Goal: Understand process/instructions: Learn about a topic

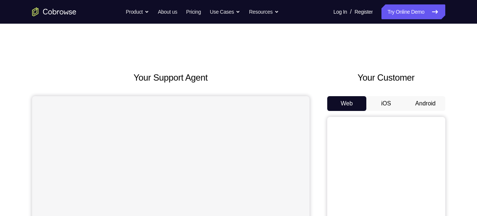
click at [429, 102] on button "Android" at bounding box center [426, 103] width 40 height 15
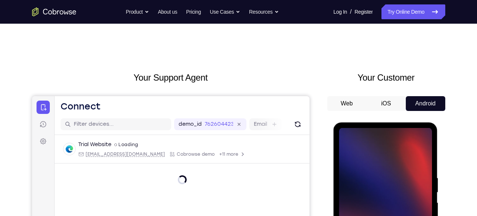
click at [429, 102] on button "Android" at bounding box center [426, 103] width 40 height 15
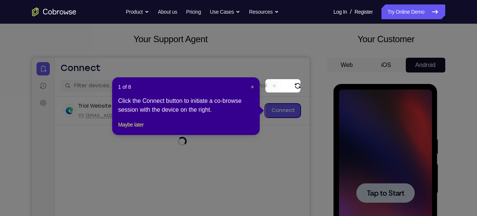
scroll to position [63, 0]
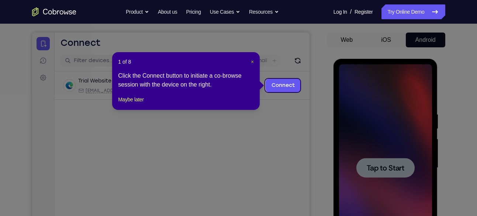
click at [251, 60] on span "×" at bounding box center [252, 62] width 3 height 6
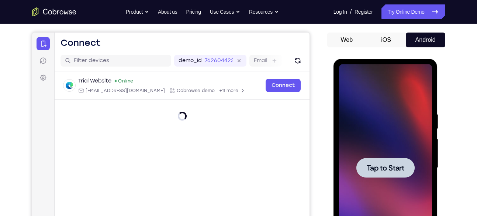
click at [370, 174] on div at bounding box center [386, 168] width 58 height 20
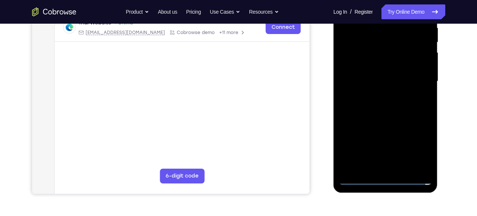
scroll to position [166, 0]
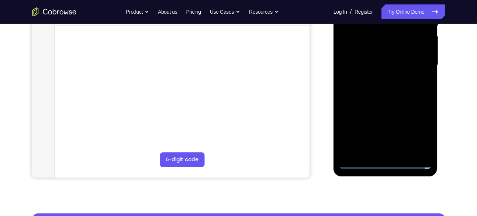
click at [388, 161] on div at bounding box center [385, 65] width 93 height 207
click at [418, 126] on div at bounding box center [385, 65] width 93 height 207
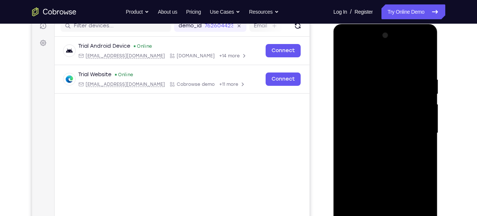
click at [353, 46] on div at bounding box center [385, 133] width 93 height 207
click at [417, 127] on div at bounding box center [385, 133] width 93 height 207
click at [378, 146] on div at bounding box center [385, 133] width 93 height 207
click at [389, 123] on div at bounding box center [385, 133] width 93 height 207
click at [367, 128] on div at bounding box center [385, 133] width 93 height 207
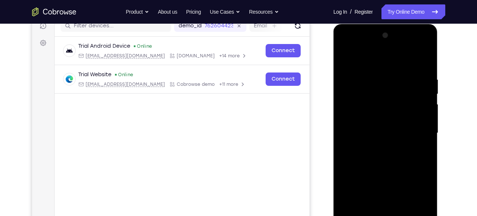
scroll to position [119, 0]
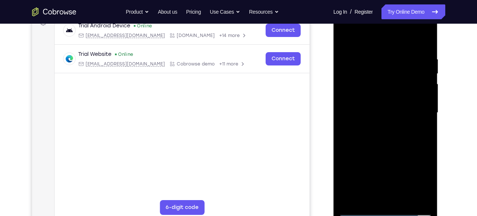
click at [426, 201] on div at bounding box center [385, 112] width 93 height 207
click at [374, 108] on div at bounding box center [385, 112] width 93 height 207
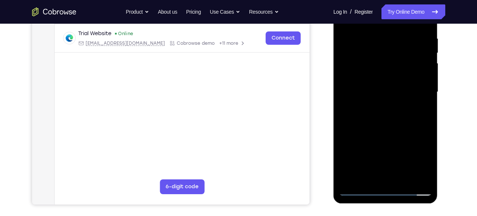
scroll to position [139, 0]
click at [375, 130] on div at bounding box center [385, 92] width 93 height 207
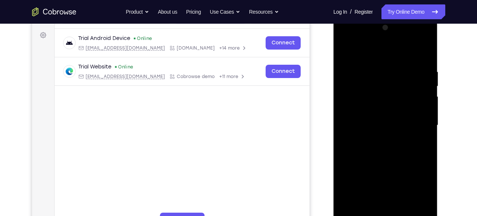
scroll to position [104, 0]
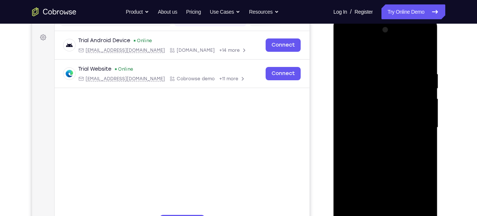
click at [419, 50] on div at bounding box center [385, 127] width 93 height 207
click at [424, 53] on div at bounding box center [385, 127] width 93 height 207
click at [364, 106] on div at bounding box center [385, 127] width 93 height 207
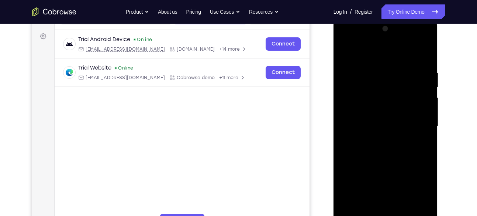
scroll to position [104, 0]
click at [346, 48] on div at bounding box center [385, 126] width 93 height 207
click at [389, 90] on div at bounding box center [385, 126] width 93 height 207
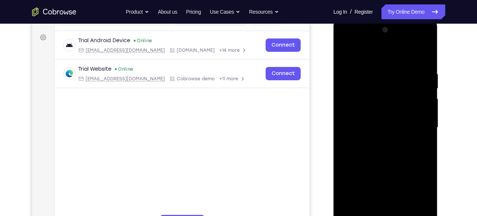
click at [352, 71] on div at bounding box center [385, 127] width 93 height 207
click at [345, 52] on div at bounding box center [385, 127] width 93 height 207
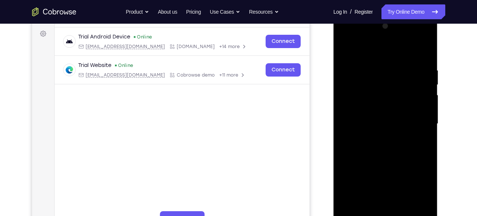
scroll to position [107, 0]
click at [389, 56] on div at bounding box center [385, 124] width 93 height 207
click at [368, 56] on div at bounding box center [385, 124] width 93 height 207
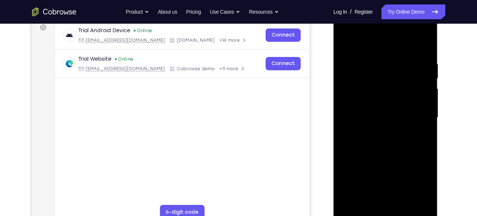
scroll to position [103, 0]
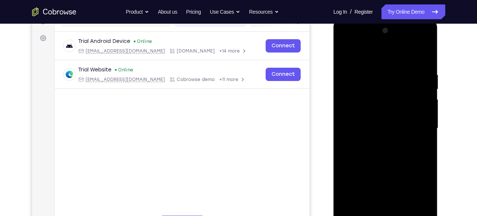
click at [346, 51] on div at bounding box center [385, 128] width 93 height 207
click at [346, 52] on div at bounding box center [385, 128] width 93 height 207
click at [345, 54] on div at bounding box center [385, 128] width 93 height 207
click at [375, 65] on div at bounding box center [385, 128] width 93 height 207
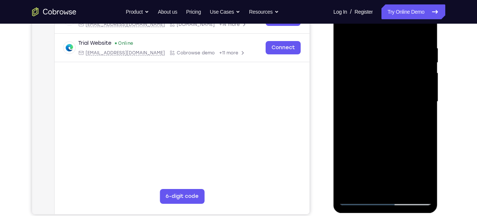
scroll to position [131, 0]
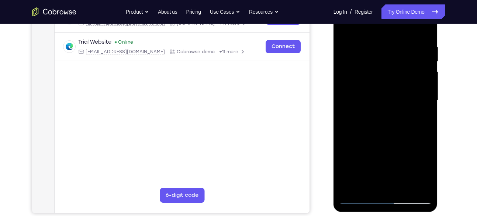
click at [425, 92] on div at bounding box center [385, 100] width 93 height 207
click at [426, 87] on div at bounding box center [385, 100] width 93 height 207
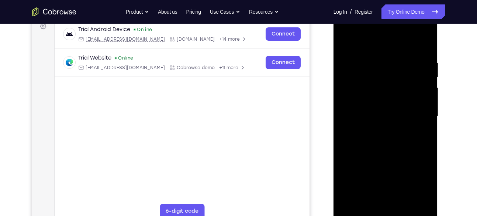
scroll to position [116, 0]
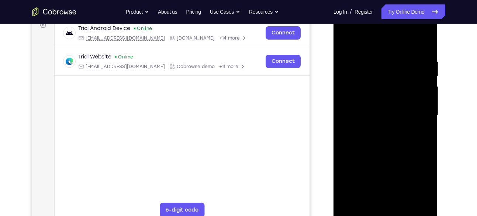
click at [416, 77] on div at bounding box center [385, 115] width 93 height 207
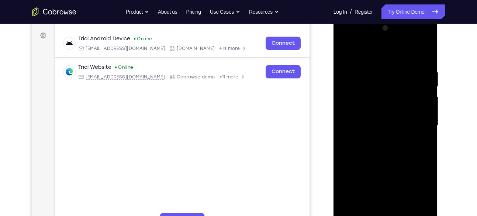
scroll to position [105, 0]
click at [416, 77] on div at bounding box center [385, 126] width 93 height 207
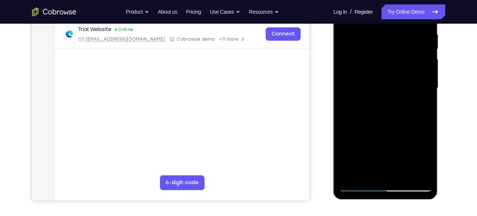
scroll to position [143, 0]
click at [426, 79] on div at bounding box center [385, 88] width 93 height 207
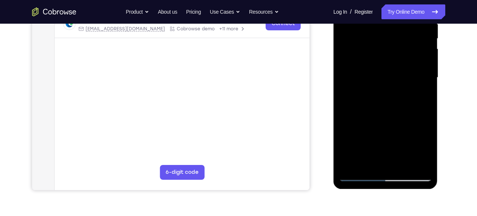
scroll to position [127, 0]
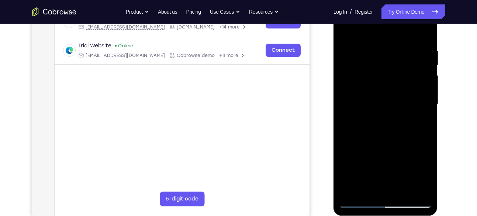
click at [426, 79] on div at bounding box center [385, 104] width 93 height 207
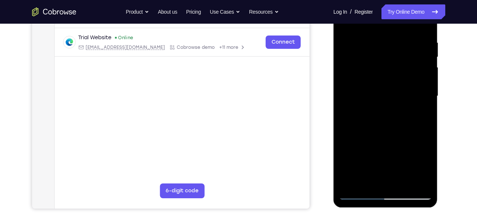
click at [425, 71] on div at bounding box center [385, 96] width 93 height 207
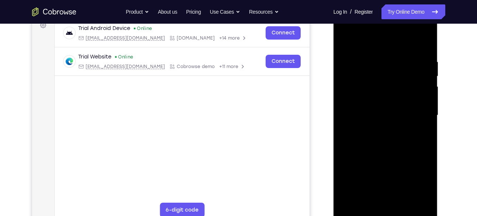
scroll to position [116, 0]
click at [426, 76] on div at bounding box center [385, 114] width 93 height 207
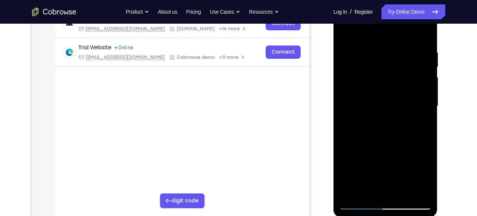
click at [426, 76] on div at bounding box center [385, 106] width 93 height 207
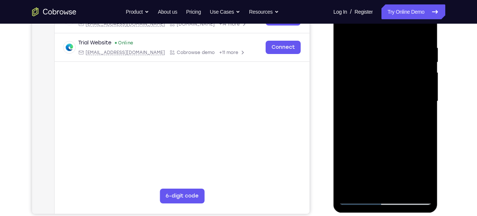
scroll to position [131, 0]
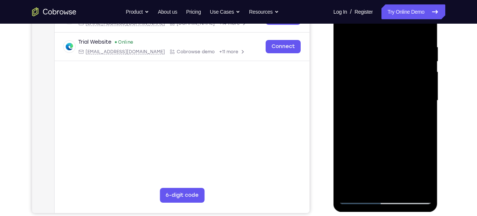
click at [427, 77] on div at bounding box center [385, 100] width 93 height 207
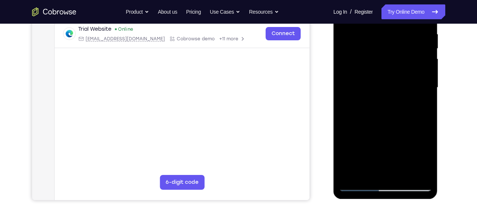
scroll to position [143, 0]
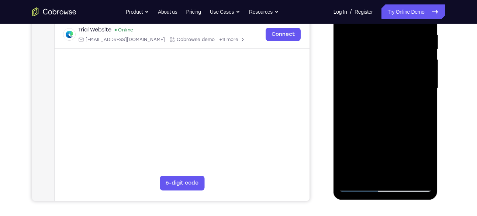
click at [344, 54] on div at bounding box center [385, 88] width 93 height 207
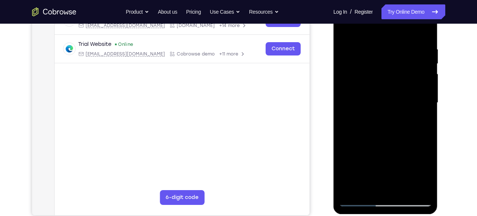
scroll to position [129, 0]
click at [425, 66] on div at bounding box center [385, 102] width 93 height 207
click at [425, 70] on div at bounding box center [385, 102] width 93 height 207
click at [427, 67] on div at bounding box center [385, 102] width 93 height 207
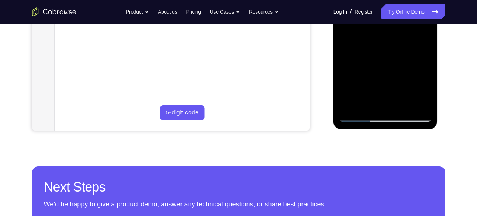
scroll to position [214, 0]
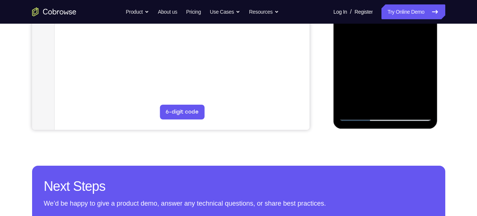
click at [416, 100] on div at bounding box center [385, 17] width 93 height 207
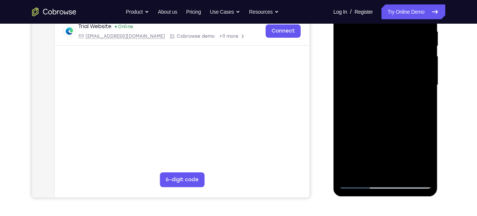
scroll to position [145, 0]
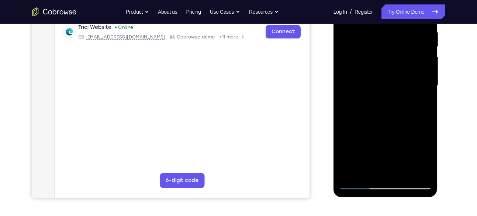
click at [425, 72] on div at bounding box center [385, 85] width 93 height 207
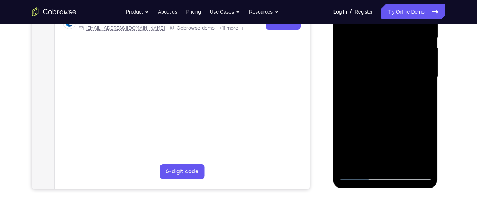
scroll to position [155, 0]
click at [427, 71] on div at bounding box center [385, 76] width 93 height 207
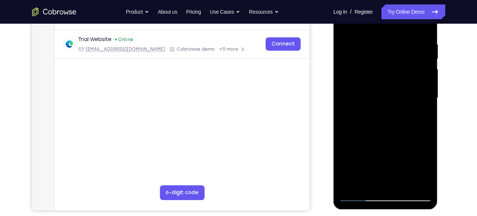
scroll to position [131, 0]
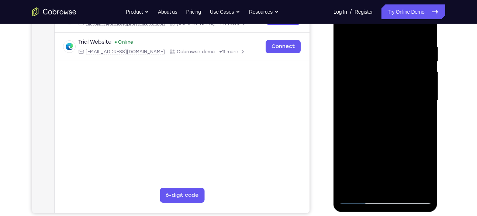
click at [428, 87] on div at bounding box center [385, 100] width 93 height 207
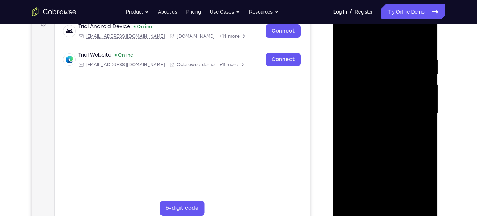
scroll to position [112, 0]
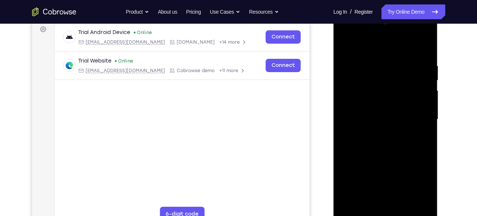
click at [424, 91] on div at bounding box center [385, 119] width 93 height 207
click at [412, 80] on div at bounding box center [385, 119] width 93 height 207
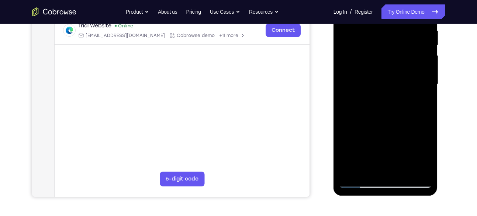
scroll to position [147, 0]
click at [342, 67] on div at bounding box center [385, 84] width 93 height 207
click at [343, 67] on div at bounding box center [385, 84] width 93 height 207
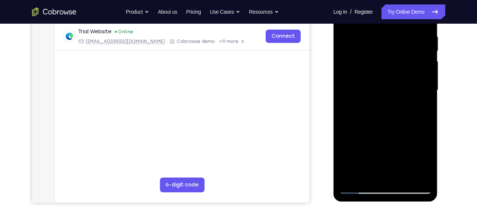
scroll to position [140, 0]
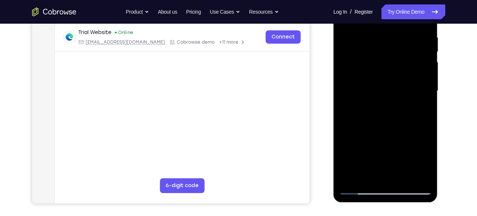
drag, startPoint x: 376, startPoint y: 73, endPoint x: 376, endPoint y: 68, distance: 5.2
click at [376, 68] on div at bounding box center [385, 90] width 93 height 207
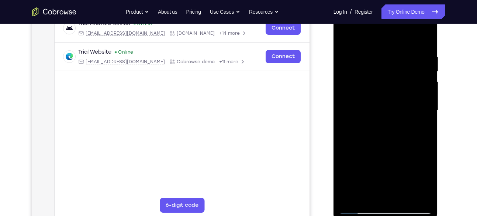
scroll to position [121, 0]
click at [419, 57] on div at bounding box center [385, 110] width 93 height 207
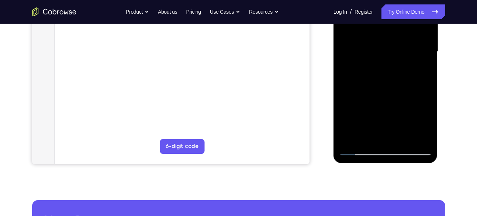
scroll to position [180, 0]
drag, startPoint x: 396, startPoint y: 71, endPoint x: 420, endPoint y: 69, distance: 24.5
click at [420, 69] on div at bounding box center [385, 51] width 93 height 207
click at [393, 69] on div at bounding box center [385, 51] width 93 height 207
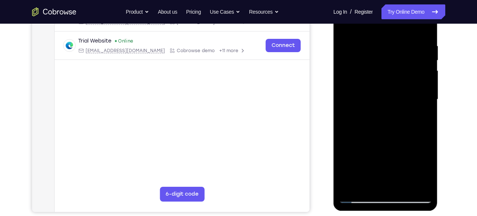
scroll to position [126, 0]
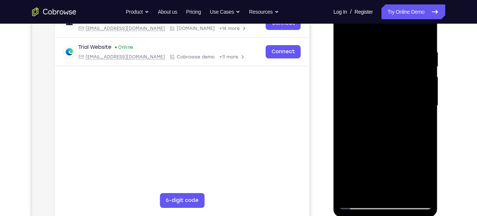
click at [393, 69] on div at bounding box center [385, 105] width 93 height 207
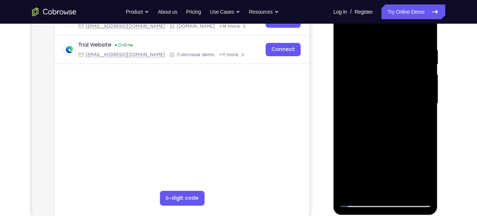
scroll to position [129, 0]
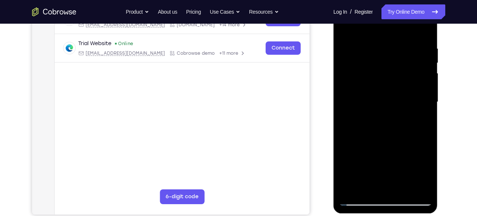
drag, startPoint x: 412, startPoint y: 86, endPoint x: 356, endPoint y: 83, distance: 55.8
click at [356, 83] on div at bounding box center [385, 102] width 93 height 207
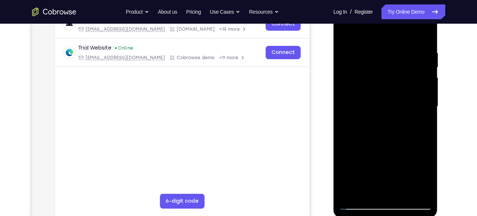
scroll to position [125, 0]
click at [424, 79] on div at bounding box center [385, 106] width 93 height 207
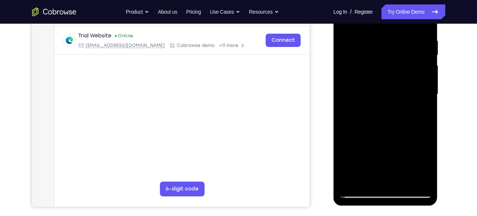
scroll to position [138, 0]
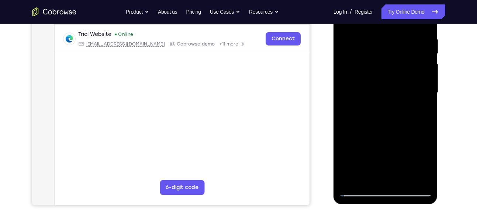
click at [424, 79] on div at bounding box center [385, 92] width 93 height 207
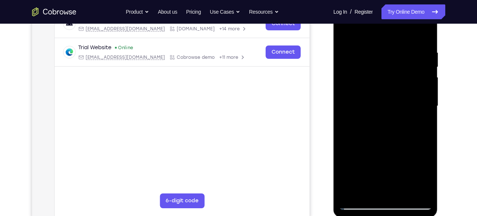
scroll to position [124, 0]
click at [427, 82] on div at bounding box center [385, 106] width 93 height 207
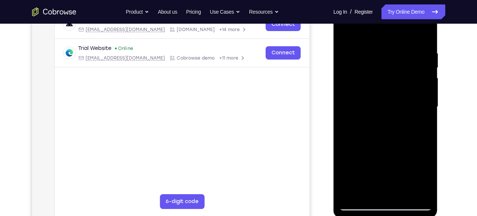
click at [427, 82] on div at bounding box center [385, 106] width 93 height 207
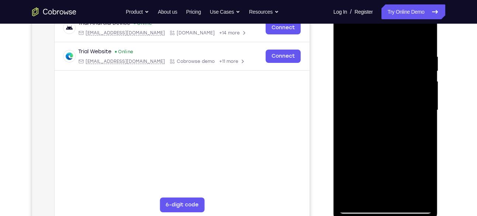
scroll to position [121, 0]
click at [427, 82] on div at bounding box center [385, 110] width 93 height 207
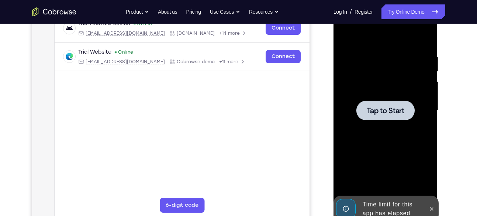
click at [427, 82] on div at bounding box center [385, 110] width 93 height 207
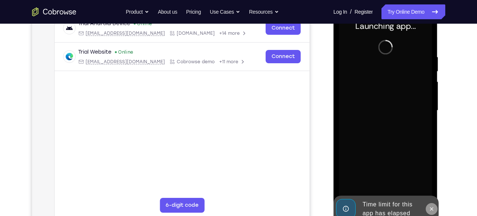
click at [432, 206] on icon at bounding box center [432, 209] width 6 height 6
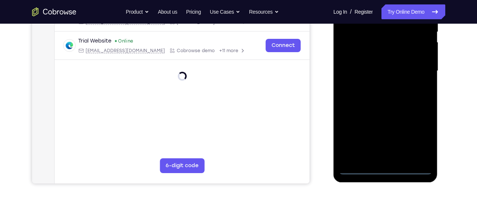
scroll to position [168, 0]
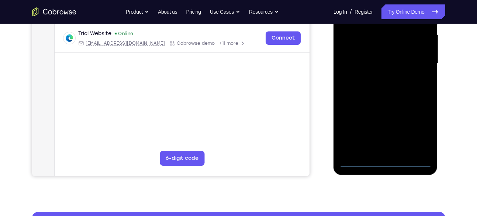
click at [386, 159] on div at bounding box center [385, 63] width 93 height 207
click at [416, 130] on div at bounding box center [385, 63] width 93 height 207
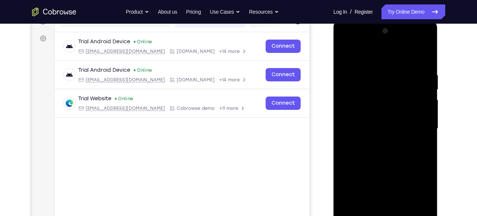
scroll to position [102, 0]
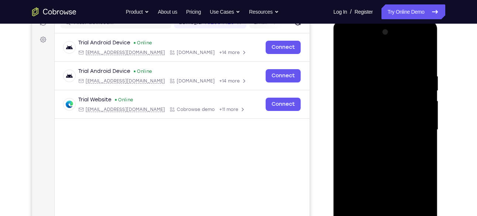
click at [353, 54] on div at bounding box center [385, 129] width 93 height 207
click at [416, 126] on div at bounding box center [385, 129] width 93 height 207
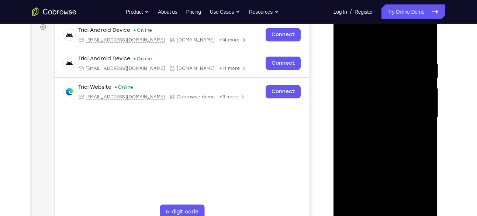
scroll to position [115, 0]
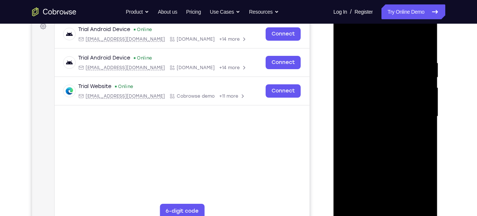
click at [376, 129] on div at bounding box center [385, 116] width 93 height 207
click at [377, 111] on div at bounding box center [385, 116] width 93 height 207
click at [355, 116] on div at bounding box center [385, 116] width 93 height 207
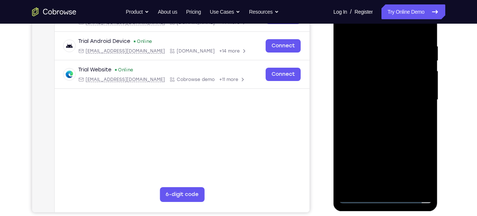
scroll to position [127, 0]
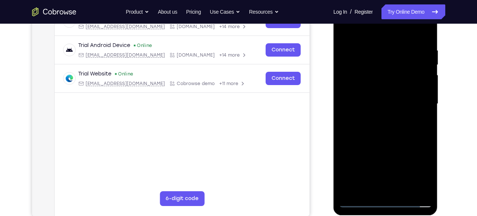
click at [376, 43] on div at bounding box center [385, 103] width 93 height 207
click at [385, 137] on div at bounding box center [385, 103] width 93 height 207
click at [378, 47] on div at bounding box center [385, 103] width 93 height 207
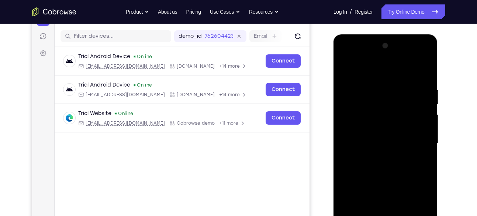
scroll to position [87, 0]
click at [422, 117] on div at bounding box center [385, 143] width 93 height 207
click at [420, 70] on div at bounding box center [385, 143] width 93 height 207
click at [423, 69] on div at bounding box center [385, 143] width 93 height 207
click at [424, 85] on div at bounding box center [385, 143] width 93 height 207
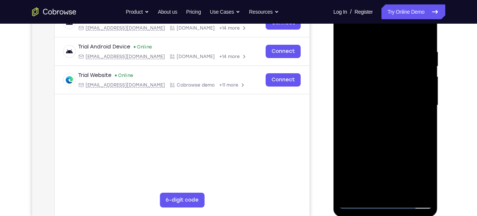
scroll to position [103, 0]
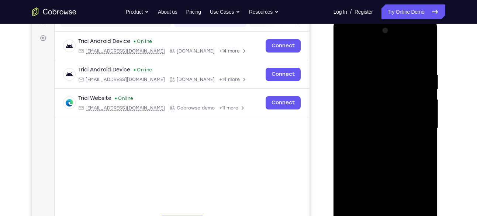
click at [424, 55] on div at bounding box center [385, 128] width 93 height 207
click at [420, 71] on div at bounding box center [385, 128] width 93 height 207
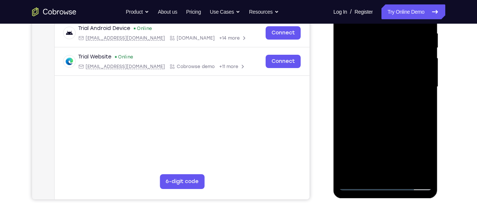
scroll to position [145, 0]
click at [415, 171] on div at bounding box center [385, 86] width 93 height 207
click at [412, 171] on div at bounding box center [385, 86] width 93 height 207
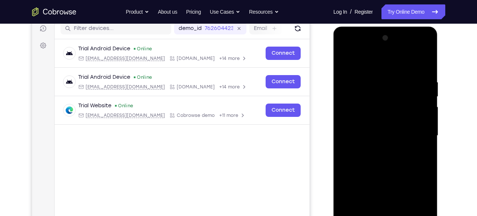
scroll to position [91, 0]
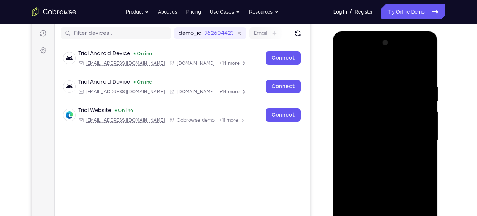
click at [425, 72] on div at bounding box center [385, 140] width 93 height 207
drag, startPoint x: 385, startPoint y: 159, endPoint x: 386, endPoint y: 63, distance: 96.0
click at [386, 63] on div at bounding box center [385, 140] width 93 height 207
drag, startPoint x: 398, startPoint y: 124, endPoint x: 396, endPoint y: 54, distance: 70.5
click at [396, 54] on div at bounding box center [385, 140] width 93 height 207
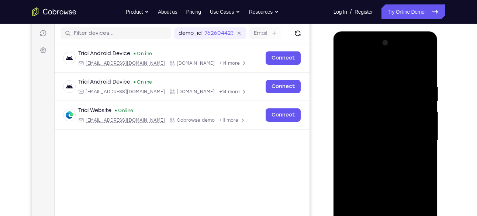
drag, startPoint x: 395, startPoint y: 152, endPoint x: 396, endPoint y: 80, distance: 72.0
click at [396, 80] on div at bounding box center [385, 140] width 93 height 207
drag, startPoint x: 389, startPoint y: 156, endPoint x: 391, endPoint y: 93, distance: 63.5
click at [391, 93] on div at bounding box center [385, 140] width 93 height 207
drag, startPoint x: 386, startPoint y: 142, endPoint x: 392, endPoint y: 99, distance: 43.2
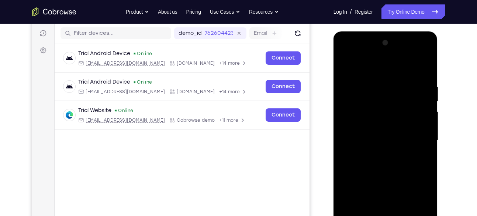
click at [392, 99] on div at bounding box center [385, 140] width 93 height 207
drag, startPoint x: 389, startPoint y: 161, endPoint x: 393, endPoint y: 92, distance: 69.1
click at [393, 92] on div at bounding box center [385, 140] width 93 height 207
drag, startPoint x: 397, startPoint y: 148, endPoint x: 401, endPoint y: 68, distance: 80.6
click at [401, 68] on div at bounding box center [385, 140] width 93 height 207
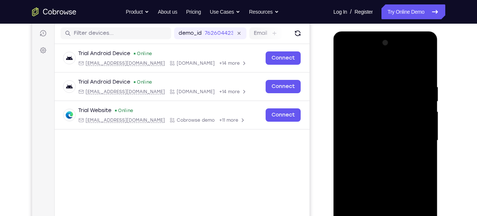
drag, startPoint x: 392, startPoint y: 161, endPoint x: 399, endPoint y: 62, distance: 99.6
click at [399, 62] on div at bounding box center [385, 140] width 93 height 207
drag, startPoint x: 390, startPoint y: 160, endPoint x: 394, endPoint y: 75, distance: 85.0
click at [394, 75] on div at bounding box center [385, 140] width 93 height 207
drag, startPoint x: 389, startPoint y: 149, endPoint x: 390, endPoint y: 115, distance: 34.0
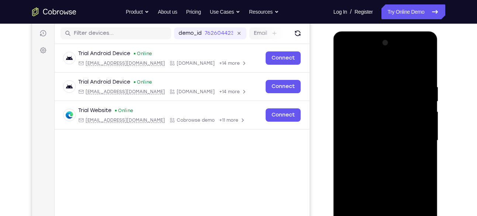
click at [390, 115] on div at bounding box center [385, 140] width 93 height 207
drag, startPoint x: 391, startPoint y: 181, endPoint x: 390, endPoint y: 189, distance: 8.6
click at [390, 189] on div at bounding box center [385, 140] width 93 height 207
drag, startPoint x: 390, startPoint y: 189, endPoint x: 394, endPoint y: 106, distance: 83.2
click at [394, 106] on div at bounding box center [385, 140] width 93 height 207
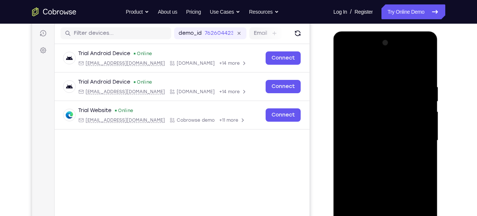
drag, startPoint x: 380, startPoint y: 173, endPoint x: 382, endPoint y: 70, distance: 103.4
click at [382, 70] on div at bounding box center [385, 140] width 93 height 207
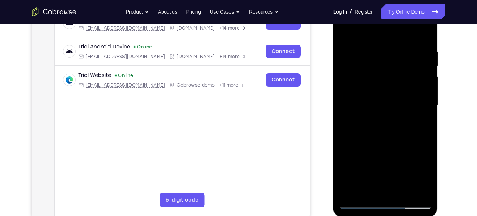
scroll to position [126, 0]
drag, startPoint x: 392, startPoint y: 149, endPoint x: 391, endPoint y: 80, distance: 69.4
click at [391, 80] on div at bounding box center [385, 104] width 93 height 207
drag, startPoint x: 385, startPoint y: 153, endPoint x: 385, endPoint y: 84, distance: 69.4
click at [385, 84] on div at bounding box center [385, 104] width 93 height 207
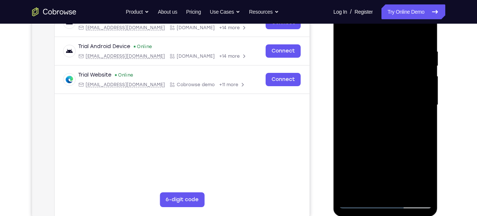
drag, startPoint x: 384, startPoint y: 127, endPoint x: 385, endPoint y: 64, distance: 62.8
click at [385, 64] on div at bounding box center [385, 104] width 93 height 207
drag, startPoint x: 387, startPoint y: 140, endPoint x: 382, endPoint y: 57, distance: 82.8
click at [382, 57] on div at bounding box center [385, 104] width 93 height 207
drag, startPoint x: 389, startPoint y: 161, endPoint x: 394, endPoint y: 81, distance: 80.6
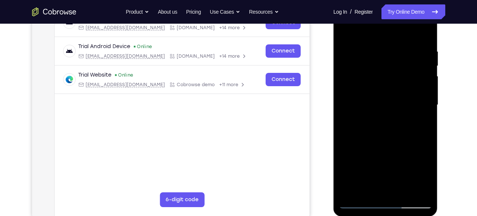
click at [394, 81] on div at bounding box center [385, 104] width 93 height 207
drag, startPoint x: 395, startPoint y: 161, endPoint x: 397, endPoint y: 120, distance: 41.4
click at [397, 120] on div at bounding box center [385, 104] width 93 height 207
drag, startPoint x: 394, startPoint y: 146, endPoint x: 396, endPoint y: 98, distance: 48.4
click at [396, 98] on div at bounding box center [385, 104] width 93 height 207
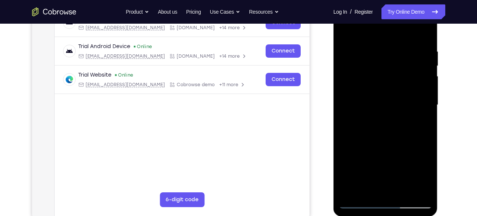
drag, startPoint x: 388, startPoint y: 143, endPoint x: 389, endPoint y: 61, distance: 81.2
click at [389, 61] on div at bounding box center [385, 104] width 93 height 207
drag, startPoint x: 373, startPoint y: 132, endPoint x: 374, endPoint y: 94, distance: 37.7
click at [374, 94] on div at bounding box center [385, 104] width 93 height 207
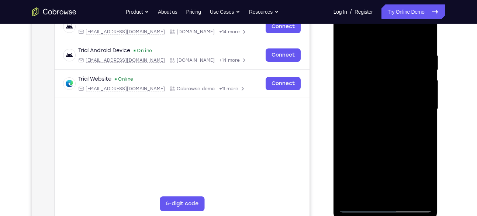
scroll to position [124, 0]
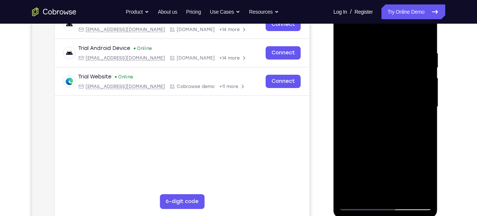
drag, startPoint x: 403, startPoint y: 134, endPoint x: 402, endPoint y: 95, distance: 39.5
click at [402, 95] on div at bounding box center [385, 106] width 93 height 207
drag, startPoint x: 400, startPoint y: 151, endPoint x: 397, endPoint y: 66, distance: 84.6
click at [397, 66] on div at bounding box center [385, 106] width 93 height 207
drag, startPoint x: 391, startPoint y: 128, endPoint x: 393, endPoint y: 80, distance: 48.0
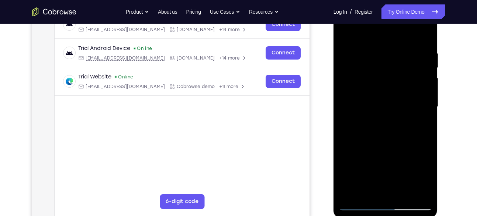
click at [393, 80] on div at bounding box center [385, 106] width 93 height 207
drag, startPoint x: 398, startPoint y: 153, endPoint x: 398, endPoint y: 83, distance: 69.4
click at [398, 83] on div at bounding box center [385, 106] width 93 height 207
drag, startPoint x: 402, startPoint y: 143, endPoint x: 403, endPoint y: 79, distance: 64.2
click at [403, 79] on div at bounding box center [385, 106] width 93 height 207
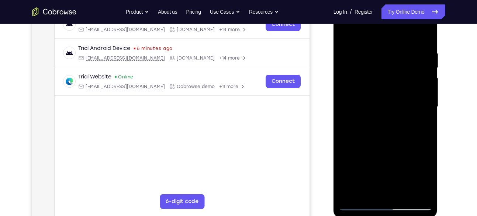
drag, startPoint x: 393, startPoint y: 136, endPoint x: 392, endPoint y: 87, distance: 48.8
click at [392, 87] on div at bounding box center [385, 106] width 93 height 207
drag, startPoint x: 385, startPoint y: 154, endPoint x: 385, endPoint y: 106, distance: 47.6
click at [385, 106] on div at bounding box center [385, 106] width 93 height 207
drag, startPoint x: 385, startPoint y: 141, endPoint x: 390, endPoint y: 75, distance: 65.9
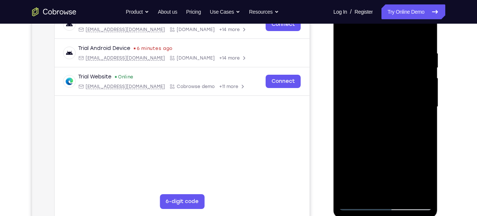
click at [390, 75] on div at bounding box center [385, 106] width 93 height 207
drag, startPoint x: 390, startPoint y: 150, endPoint x: 394, endPoint y: 70, distance: 79.8
click at [394, 70] on div at bounding box center [385, 106] width 93 height 207
drag, startPoint x: 393, startPoint y: 119, endPoint x: 394, endPoint y: 84, distance: 35.5
click at [394, 84] on div at bounding box center [385, 106] width 93 height 207
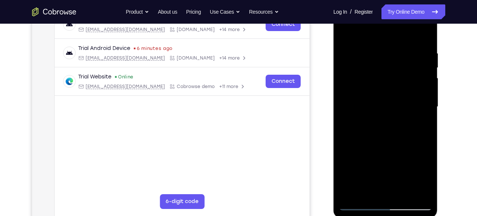
drag, startPoint x: 389, startPoint y: 137, endPoint x: 384, endPoint y: 61, distance: 75.9
click at [384, 61] on div at bounding box center [385, 106] width 93 height 207
drag, startPoint x: 388, startPoint y: 136, endPoint x: 388, endPoint y: 119, distance: 17.4
click at [388, 119] on div at bounding box center [385, 106] width 93 height 207
drag, startPoint x: 392, startPoint y: 158, endPoint x: 392, endPoint y: 121, distance: 37.3
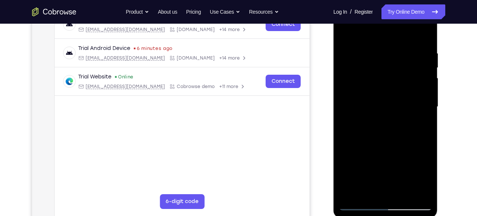
click at [392, 121] on div at bounding box center [385, 106] width 93 height 207
drag, startPoint x: 392, startPoint y: 149, endPoint x: 388, endPoint y: 59, distance: 90.5
click at [388, 59] on div at bounding box center [385, 106] width 93 height 207
click at [391, 155] on div at bounding box center [385, 106] width 93 height 207
click at [428, 88] on div at bounding box center [385, 106] width 93 height 207
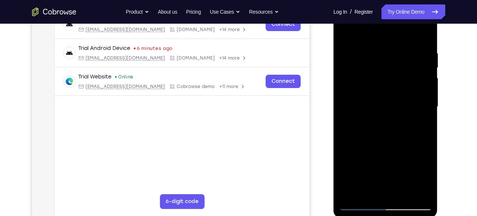
click at [428, 88] on div at bounding box center [385, 106] width 93 height 207
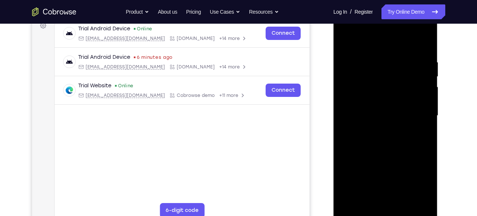
scroll to position [114, 0]
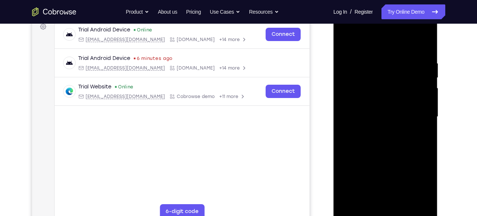
click at [427, 95] on div at bounding box center [385, 116] width 93 height 207
click at [427, 96] on div at bounding box center [385, 116] width 93 height 207
click at [427, 97] on div at bounding box center [385, 116] width 93 height 207
click at [346, 99] on div at bounding box center [385, 116] width 93 height 207
click at [344, 95] on div at bounding box center [385, 116] width 93 height 207
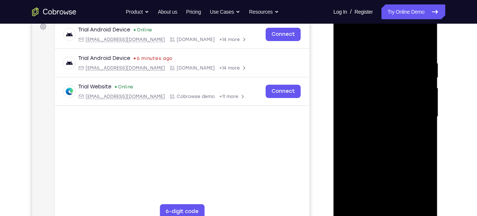
click at [427, 99] on div at bounding box center [385, 116] width 93 height 207
click at [347, 96] on div at bounding box center [385, 116] width 93 height 207
click at [426, 95] on div at bounding box center [385, 116] width 93 height 207
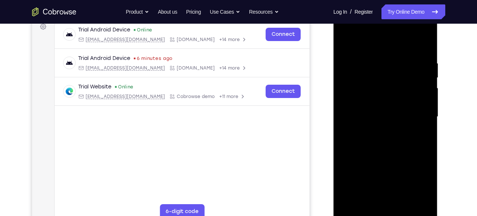
click at [426, 95] on div at bounding box center [385, 116] width 93 height 207
drag, startPoint x: 397, startPoint y: 131, endPoint x: 406, endPoint y: 44, distance: 88.3
click at [406, 44] on div at bounding box center [385, 116] width 93 height 207
drag, startPoint x: 398, startPoint y: 132, endPoint x: 409, endPoint y: 54, distance: 78.8
click at [409, 54] on div at bounding box center [385, 116] width 93 height 207
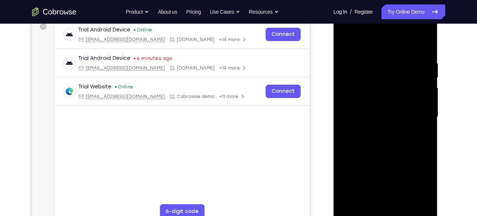
drag, startPoint x: 397, startPoint y: 119, endPoint x: 407, endPoint y: 48, distance: 71.7
click at [407, 48] on div at bounding box center [385, 116] width 93 height 207
drag, startPoint x: 397, startPoint y: 137, endPoint x: 402, endPoint y: 83, distance: 54.2
click at [402, 83] on div at bounding box center [385, 116] width 93 height 207
click at [424, 99] on div at bounding box center [385, 116] width 93 height 207
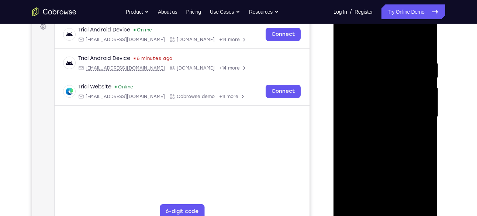
scroll to position [108, 0]
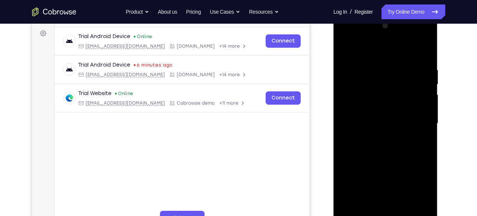
click at [423, 110] on div at bounding box center [385, 123] width 93 height 207
drag, startPoint x: 396, startPoint y: 149, endPoint x: 399, endPoint y: 74, distance: 75.0
click at [399, 74] on div at bounding box center [385, 123] width 93 height 207
drag, startPoint x: 398, startPoint y: 153, endPoint x: 408, endPoint y: 71, distance: 82.9
click at [408, 71] on div at bounding box center [385, 123] width 93 height 207
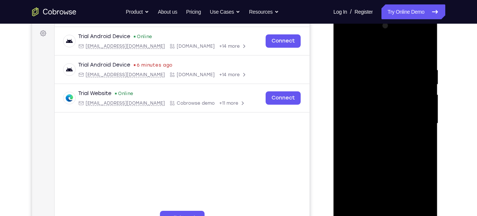
drag, startPoint x: 394, startPoint y: 129, endPoint x: 398, endPoint y: 109, distance: 21.0
click at [398, 109] on div at bounding box center [385, 123] width 93 height 207
drag, startPoint x: 399, startPoint y: 143, endPoint x: 397, endPoint y: 158, distance: 14.6
click at [397, 158] on div at bounding box center [385, 123] width 93 height 207
click at [399, 115] on div at bounding box center [385, 123] width 93 height 207
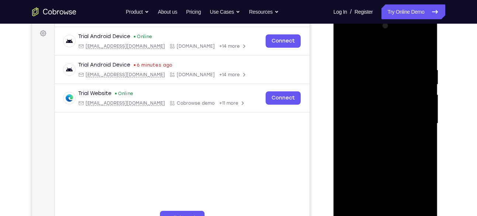
drag, startPoint x: 398, startPoint y: 132, endPoint x: 398, endPoint y: 117, distance: 14.8
click at [398, 117] on div at bounding box center [385, 123] width 93 height 207
drag, startPoint x: 381, startPoint y: 150, endPoint x: 385, endPoint y: 127, distance: 23.3
click at [385, 127] on div at bounding box center [385, 123] width 93 height 207
drag, startPoint x: 386, startPoint y: 155, endPoint x: 387, endPoint y: 128, distance: 27.7
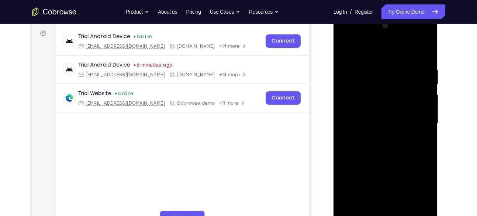
click at [387, 128] on div at bounding box center [385, 123] width 93 height 207
click at [357, 144] on div at bounding box center [385, 123] width 93 height 207
drag, startPoint x: 402, startPoint y: 151, endPoint x: 402, endPoint y: 140, distance: 10.7
click at [402, 140] on div at bounding box center [385, 123] width 93 height 207
drag, startPoint x: 405, startPoint y: 148, endPoint x: 403, endPoint y: 135, distance: 13.0
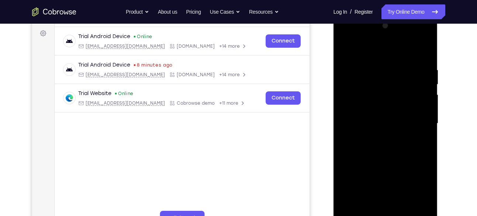
click at [403, 135] on div at bounding box center [385, 123] width 93 height 207
drag, startPoint x: 400, startPoint y: 162, endPoint x: 402, endPoint y: 135, distance: 26.6
click at [402, 135] on div at bounding box center [385, 123] width 93 height 207
drag, startPoint x: 398, startPoint y: 155, endPoint x: 400, endPoint y: 138, distance: 16.7
click at [400, 138] on div at bounding box center [385, 123] width 93 height 207
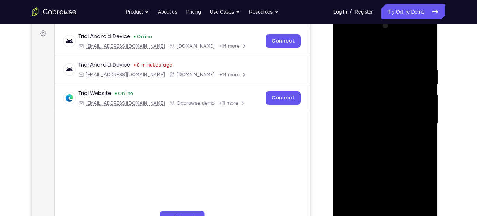
drag, startPoint x: 397, startPoint y: 147, endPoint x: 397, endPoint y: 134, distance: 13.3
click at [397, 134] on div at bounding box center [385, 123] width 93 height 207
drag, startPoint x: 399, startPoint y: 146, endPoint x: 403, endPoint y: 94, distance: 52.2
click at [403, 94] on div at bounding box center [385, 123] width 93 height 207
drag, startPoint x: 399, startPoint y: 127, endPoint x: 402, endPoint y: 108, distance: 19.8
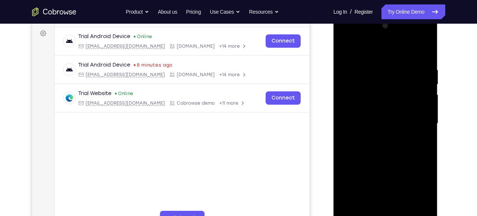
click at [402, 108] on div at bounding box center [385, 123] width 93 height 207
click at [427, 120] on div at bounding box center [385, 123] width 93 height 207
click at [424, 114] on div at bounding box center [385, 123] width 93 height 207
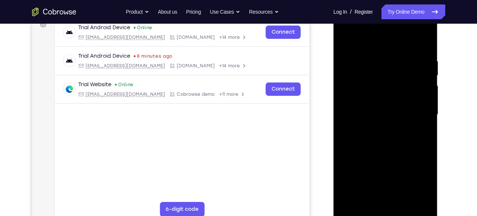
scroll to position [117, 0]
click at [427, 109] on div at bounding box center [385, 114] width 93 height 207
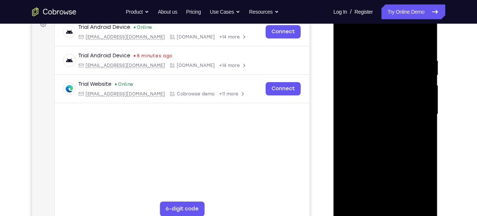
click at [427, 109] on div at bounding box center [385, 114] width 93 height 207
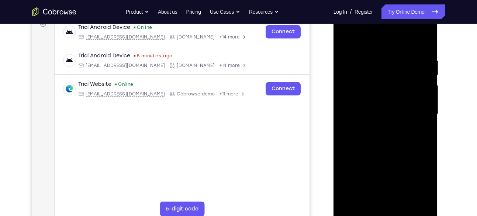
click at [427, 109] on div at bounding box center [385, 114] width 93 height 207
drag, startPoint x: 403, startPoint y: 141, endPoint x: 405, endPoint y: 101, distance: 40.3
click at [405, 101] on div at bounding box center [385, 114] width 93 height 207
click at [424, 69] on div at bounding box center [385, 114] width 93 height 207
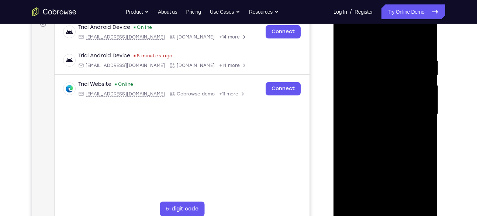
click at [424, 69] on div at bounding box center [385, 114] width 93 height 207
drag, startPoint x: 405, startPoint y: 103, endPoint x: 407, endPoint y: 77, distance: 26.7
click at [407, 77] on div at bounding box center [385, 114] width 93 height 207
drag, startPoint x: 389, startPoint y: 147, endPoint x: 390, endPoint y: 98, distance: 49.5
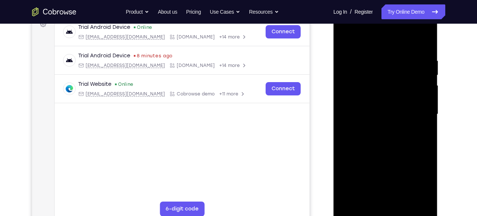
click at [390, 98] on div at bounding box center [385, 114] width 93 height 207
drag, startPoint x: 396, startPoint y: 137, endPoint x: 399, endPoint y: 96, distance: 41.1
click at [399, 96] on div at bounding box center [385, 114] width 93 height 207
drag, startPoint x: 395, startPoint y: 142, endPoint x: 397, endPoint y: 112, distance: 29.9
click at [397, 112] on div at bounding box center [385, 114] width 93 height 207
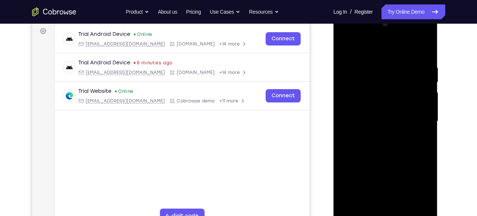
scroll to position [111, 0]
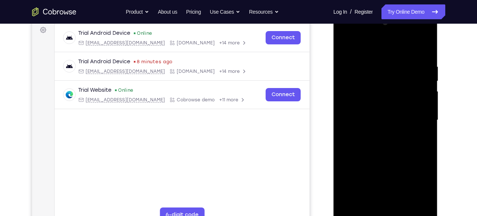
click at [427, 101] on div at bounding box center [385, 120] width 93 height 207
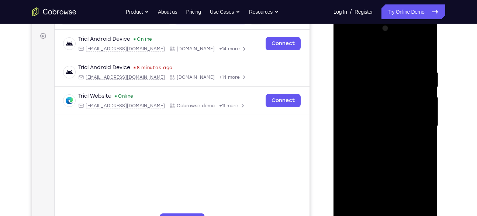
scroll to position [104, 0]
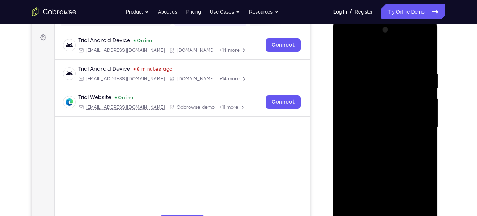
click at [429, 106] on div at bounding box center [385, 127] width 93 height 207
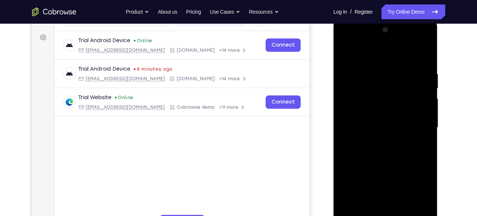
click at [429, 106] on div at bounding box center [385, 127] width 93 height 207
drag, startPoint x: 406, startPoint y: 126, endPoint x: 404, endPoint y: 54, distance: 71.3
click at [404, 54] on div at bounding box center [385, 127] width 93 height 207
drag, startPoint x: 398, startPoint y: 134, endPoint x: 399, endPoint y: 67, distance: 66.8
click at [399, 67] on div at bounding box center [385, 127] width 93 height 207
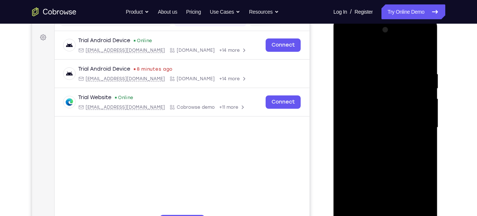
drag, startPoint x: 392, startPoint y: 133, endPoint x: 395, endPoint y: 66, distance: 66.2
click at [395, 66] on div at bounding box center [385, 127] width 93 height 207
drag, startPoint x: 389, startPoint y: 126, endPoint x: 392, endPoint y: 58, distance: 67.3
click at [392, 58] on div at bounding box center [385, 127] width 93 height 207
drag, startPoint x: 384, startPoint y: 154, endPoint x: 392, endPoint y: 69, distance: 85.2
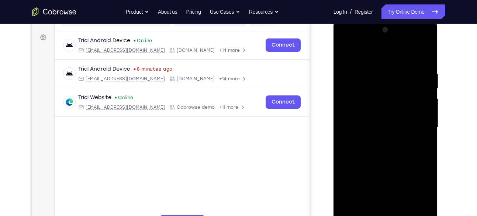
click at [392, 69] on div at bounding box center [385, 127] width 93 height 207
drag, startPoint x: 390, startPoint y: 152, endPoint x: 402, endPoint y: 62, distance: 90.9
click at [402, 62] on div at bounding box center [385, 127] width 93 height 207
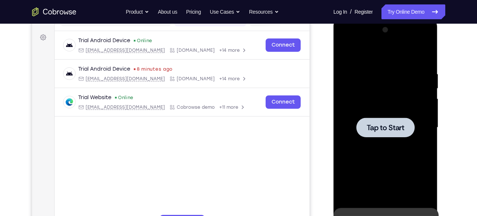
drag, startPoint x: 390, startPoint y: 147, endPoint x: 391, endPoint y: 134, distance: 12.9
click at [391, 18] on div "Tap to Start" at bounding box center [386, 18] width 104 height 0
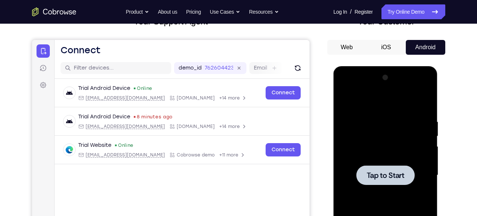
scroll to position [55, 0]
